Goal: Check status

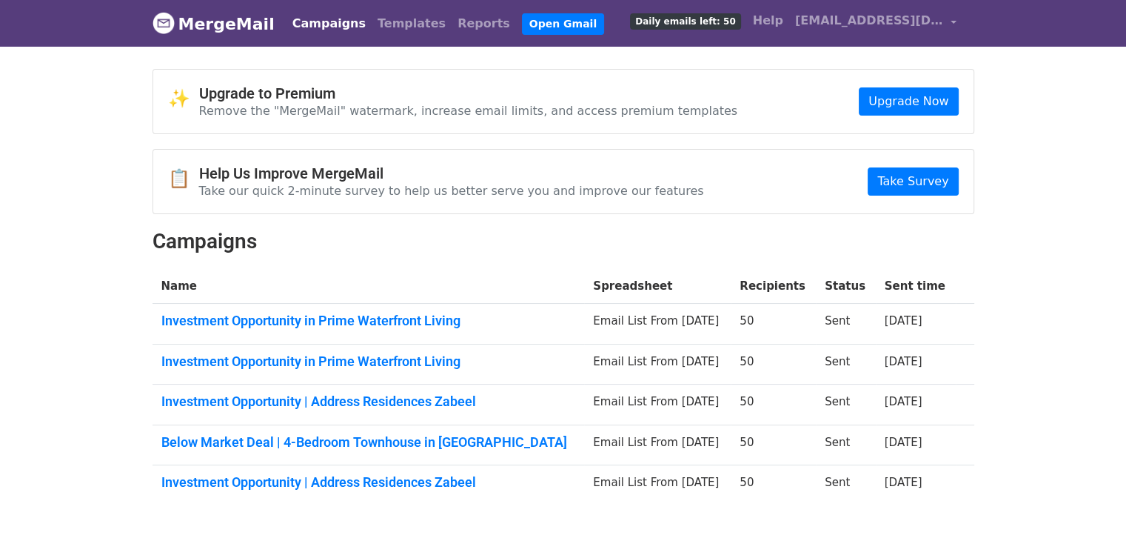
click at [1034, 97] on body "MergeMail Campaigns Templates Reports Open Gmail Daily emails left: 50 Help [EM…" at bounding box center [563, 288] width 1126 height 576
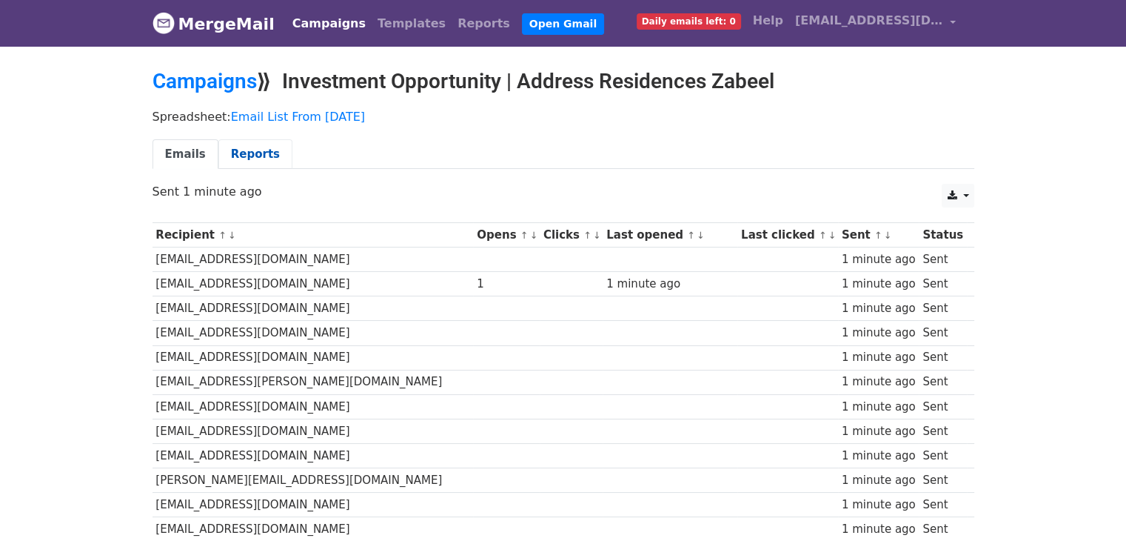
click at [240, 147] on link "Reports" at bounding box center [255, 154] width 74 height 30
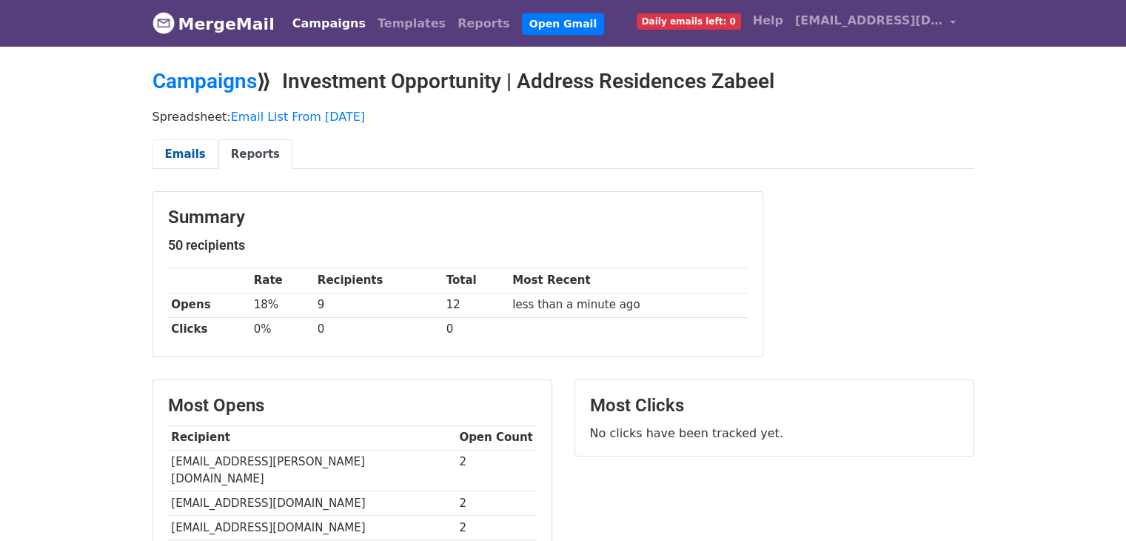
click at [190, 151] on link "Emails" at bounding box center [186, 154] width 66 height 30
